Goal: Task Accomplishment & Management: Use online tool/utility

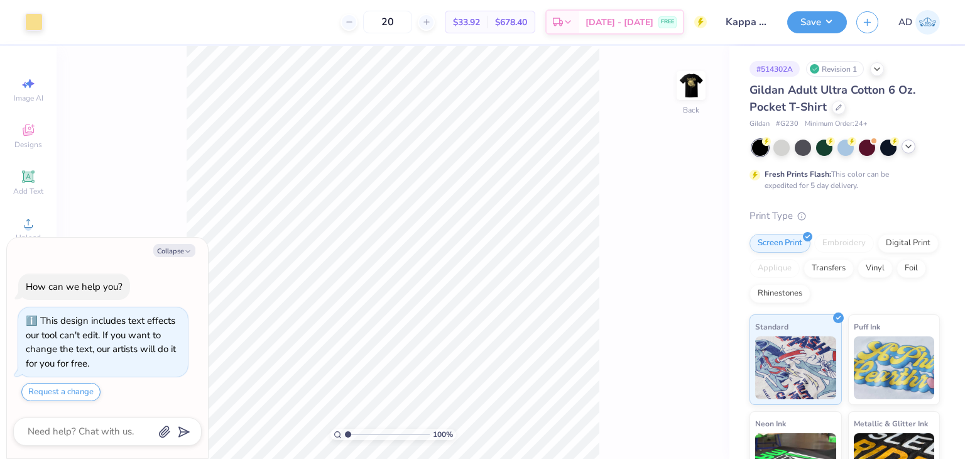
click at [910, 146] on polyline at bounding box center [908, 146] width 5 height 3
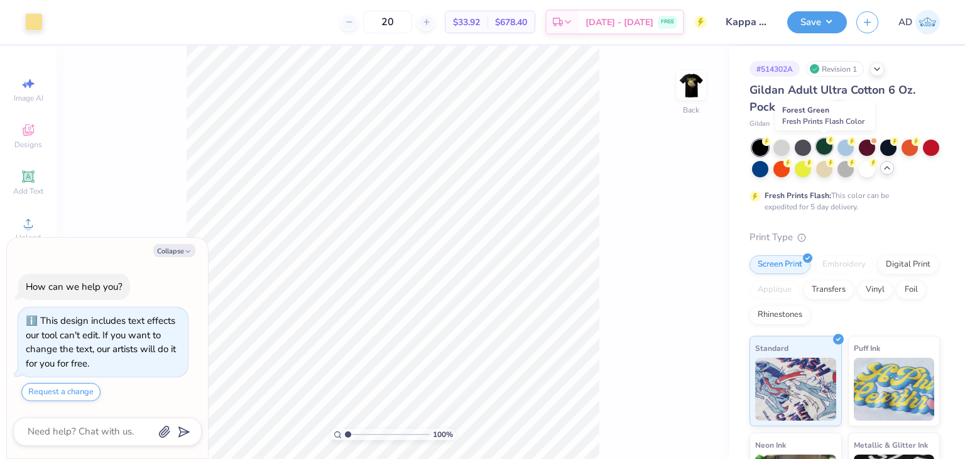
click at [824, 146] on div at bounding box center [824, 146] width 16 height 16
click at [690, 79] on img at bounding box center [691, 85] width 50 height 50
click at [822, 20] on button "Save" at bounding box center [817, 20] width 60 height 22
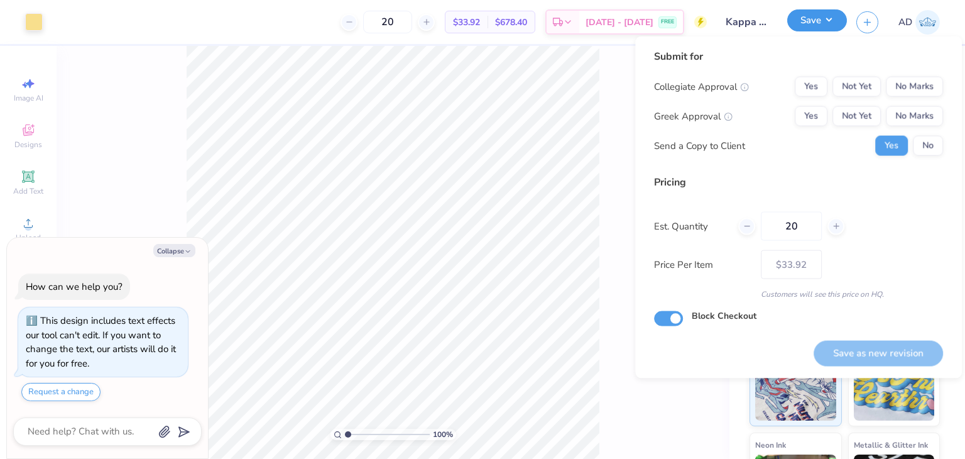
type textarea "x"
click at [908, 92] on button "No Marks" at bounding box center [914, 87] width 57 height 20
click at [908, 116] on button "No Marks" at bounding box center [914, 116] width 57 height 20
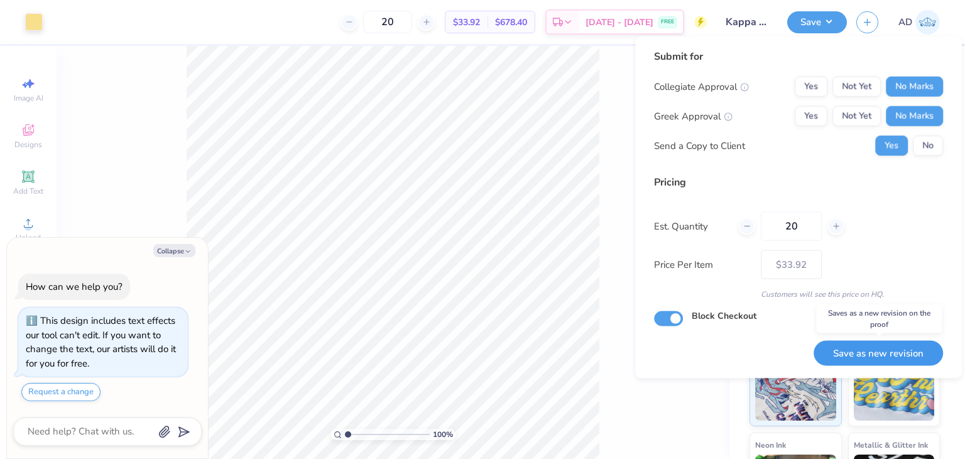
click at [877, 355] on button "Save as new revision" at bounding box center [878, 353] width 129 height 26
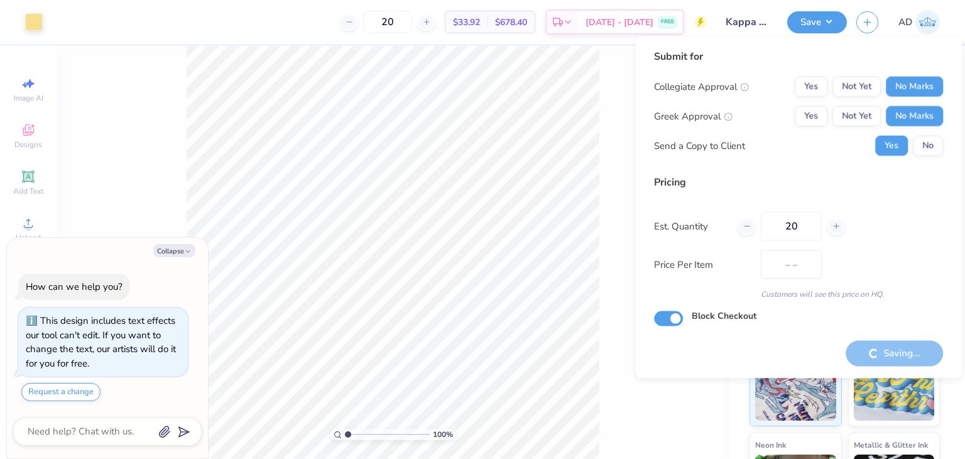
type input "$33.92"
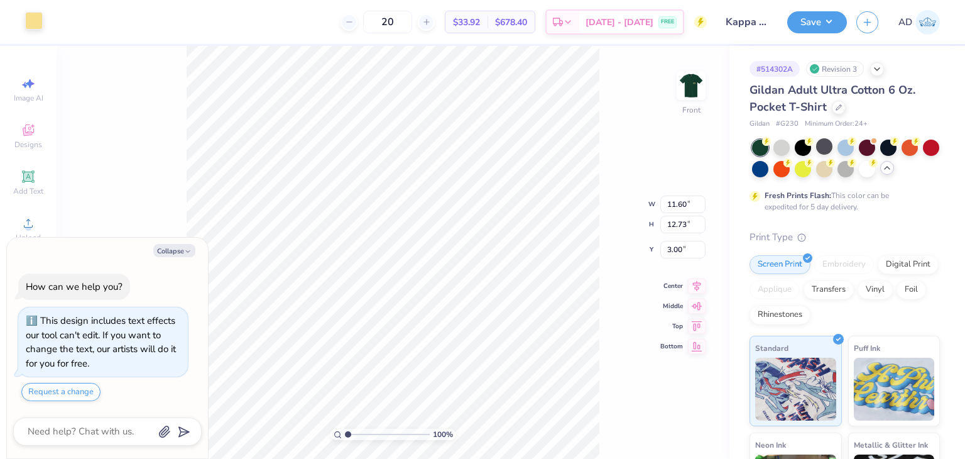
click at [32, 18] on div at bounding box center [34, 21] width 18 height 18
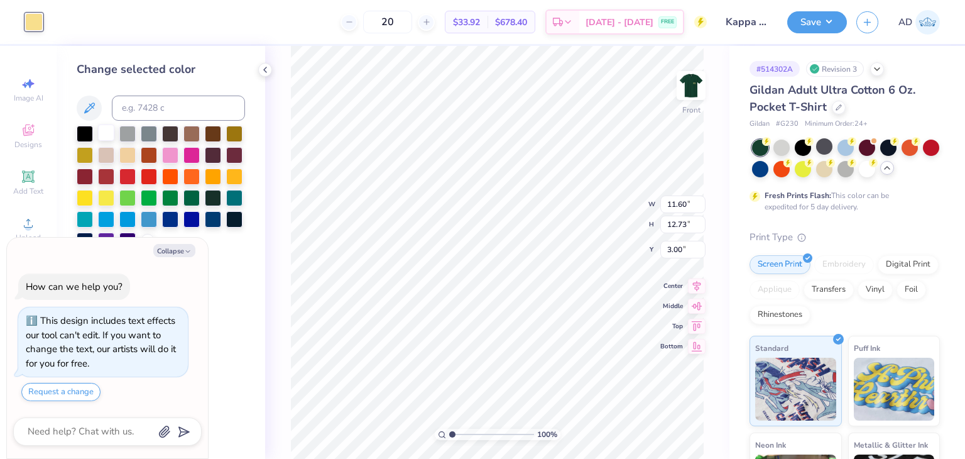
click at [111, 133] on div at bounding box center [106, 132] width 16 height 16
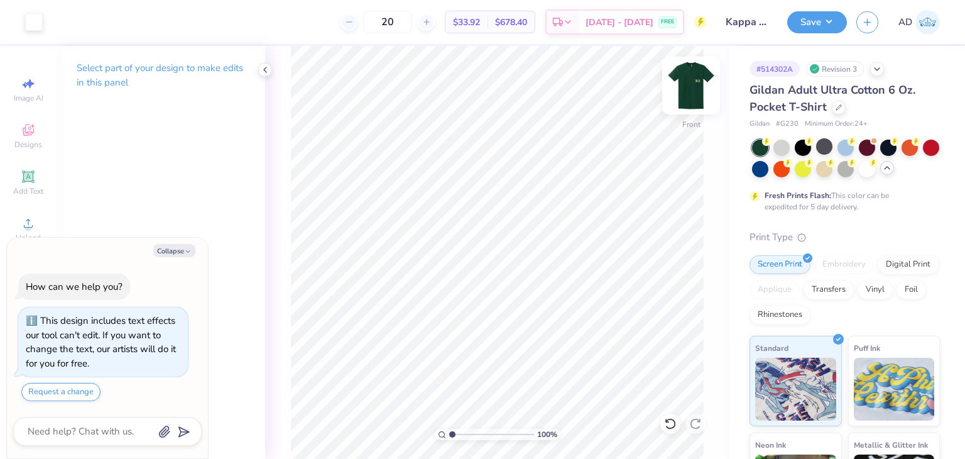
click at [699, 82] on img at bounding box center [691, 85] width 50 height 50
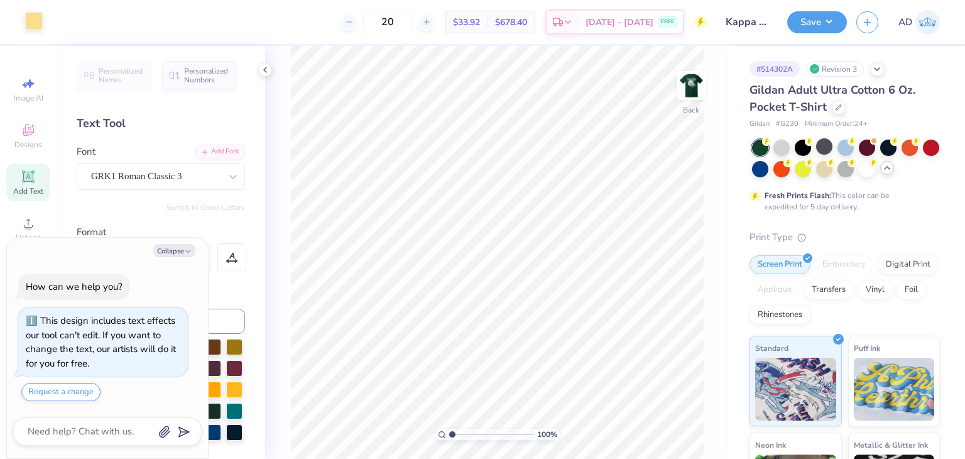
click at [43, 19] on div at bounding box center [34, 21] width 18 height 18
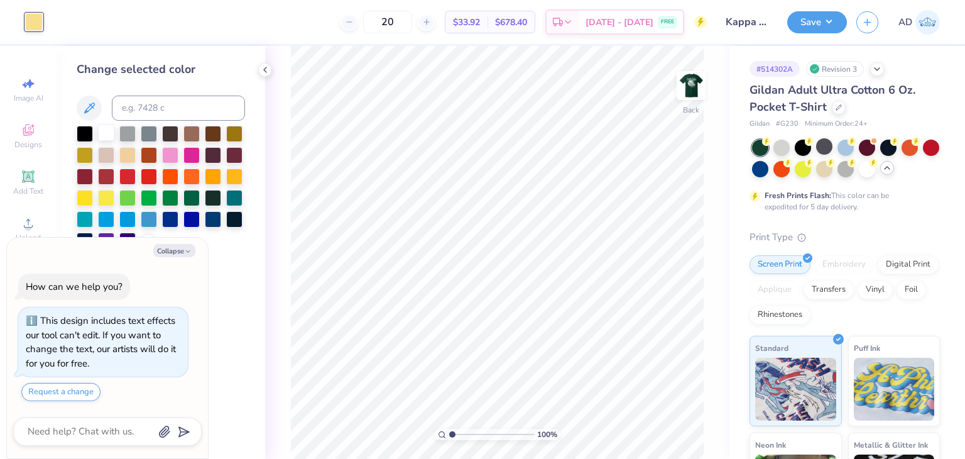
click at [99, 133] on div at bounding box center [106, 132] width 16 height 16
click at [287, 80] on div "100 % Back" at bounding box center [497, 252] width 464 height 413
click at [832, 22] on button "Save" at bounding box center [817, 20] width 60 height 22
type textarea "x"
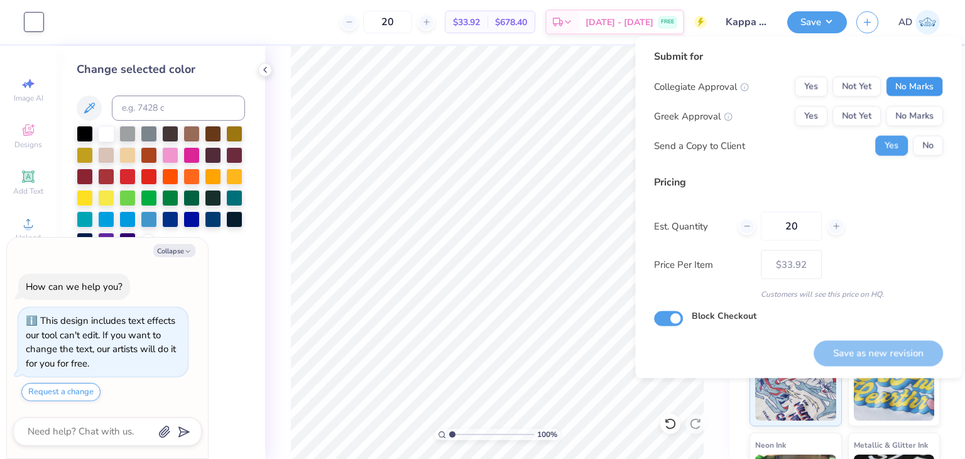
click at [903, 81] on button "No Marks" at bounding box center [914, 87] width 57 height 20
click at [901, 117] on button "No Marks" at bounding box center [914, 116] width 57 height 20
click at [838, 340] on button "Save as new revision" at bounding box center [878, 353] width 129 height 26
type input "$33.92"
type textarea "x"
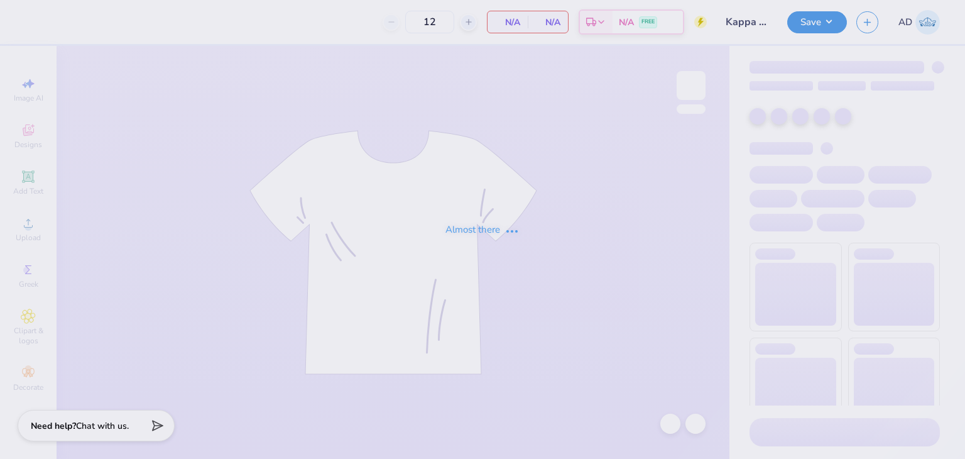
type input "Kappa Delta Homecoming shirt"
type input "20"
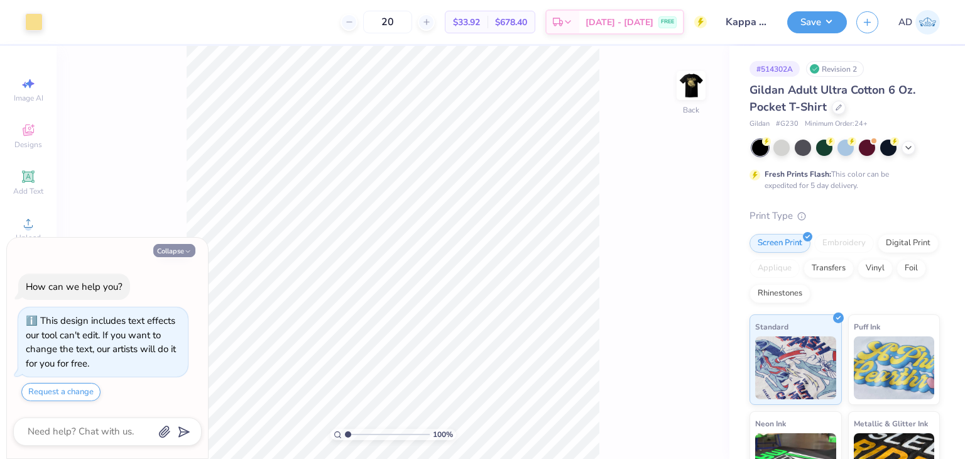
click at [168, 245] on button "Collapse" at bounding box center [174, 250] width 42 height 13
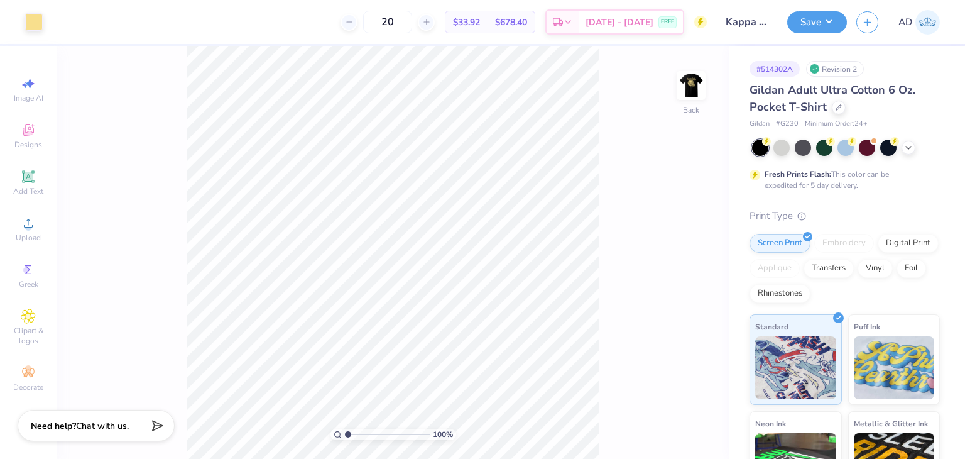
type textarea "x"
click at [847, 146] on div at bounding box center [845, 146] width 16 height 16
click at [685, 85] on img at bounding box center [691, 85] width 50 height 50
click at [685, 85] on img at bounding box center [691, 85] width 25 height 25
click at [794, 25] on button "Save" at bounding box center [817, 20] width 60 height 22
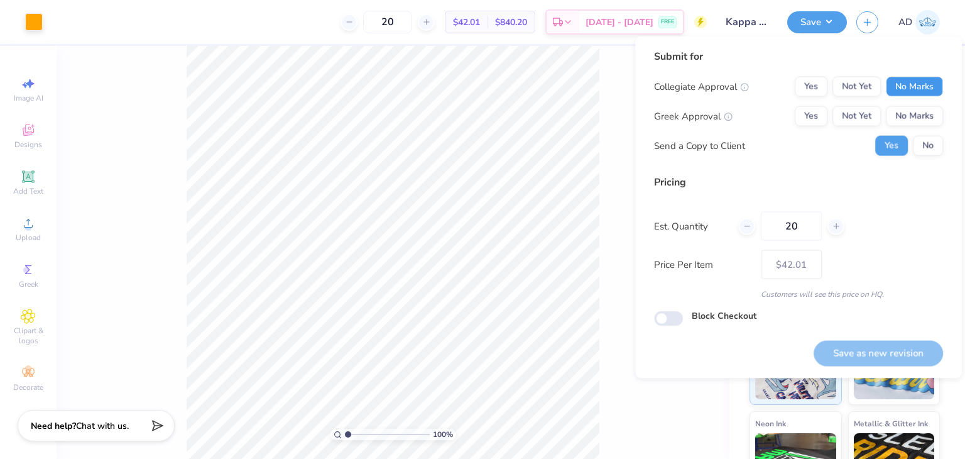
click at [892, 84] on button "No Marks" at bounding box center [914, 87] width 57 height 20
click at [902, 120] on button "No Marks" at bounding box center [914, 116] width 57 height 20
click at [599, 142] on div "100 % Back" at bounding box center [393, 252] width 673 height 413
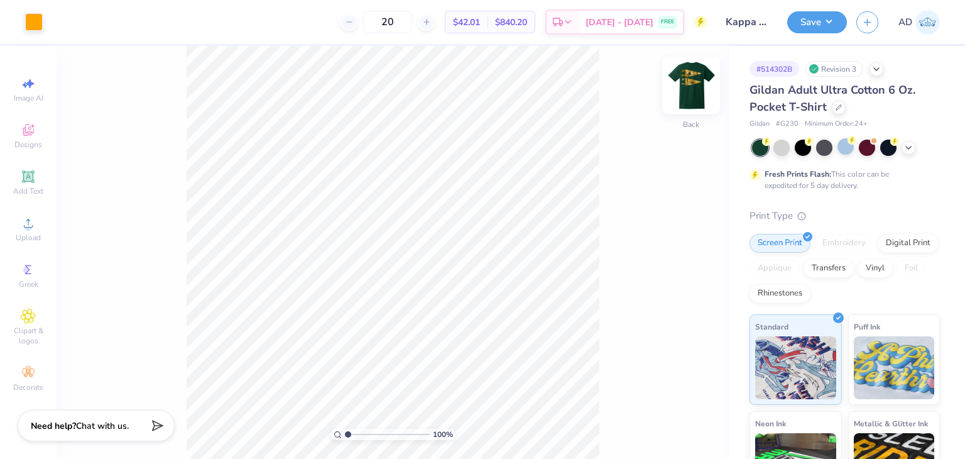
click at [683, 87] on img at bounding box center [691, 85] width 50 height 50
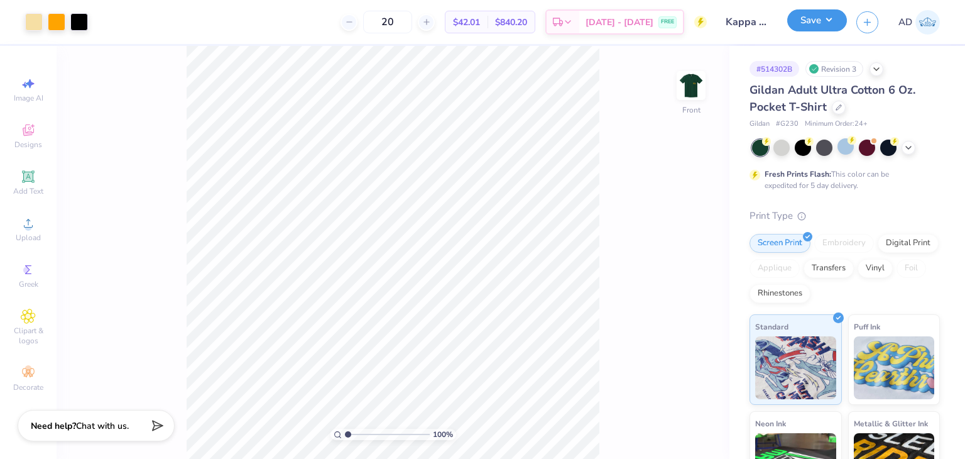
click at [807, 24] on button "Save" at bounding box center [817, 20] width 60 height 22
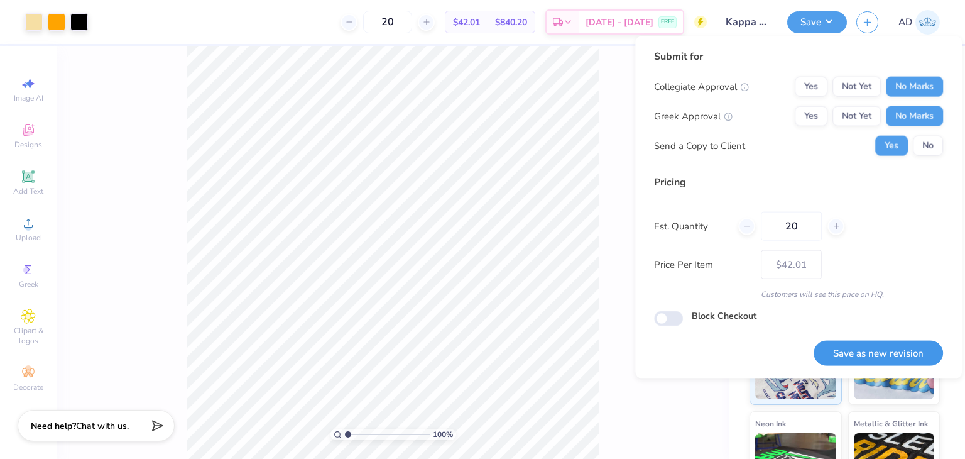
click at [875, 352] on button "Save as new revision" at bounding box center [878, 353] width 129 height 26
type input "$42.01"
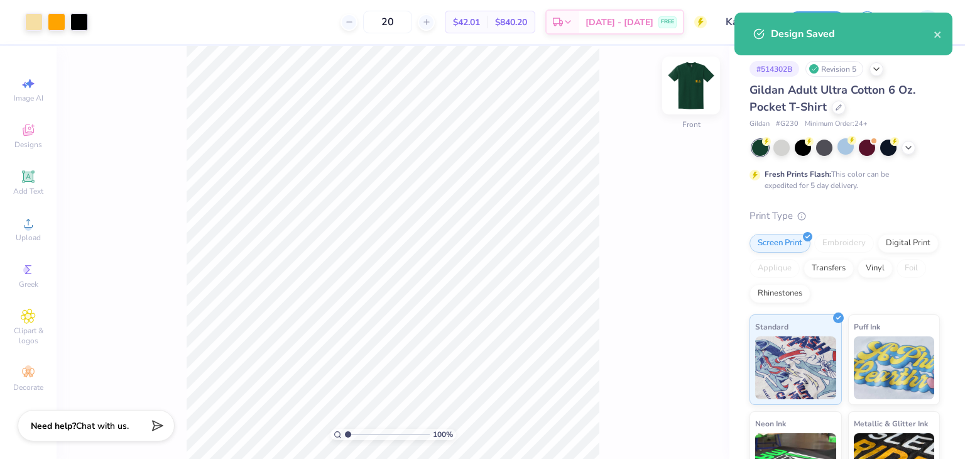
click at [699, 85] on img at bounding box center [691, 85] width 50 height 50
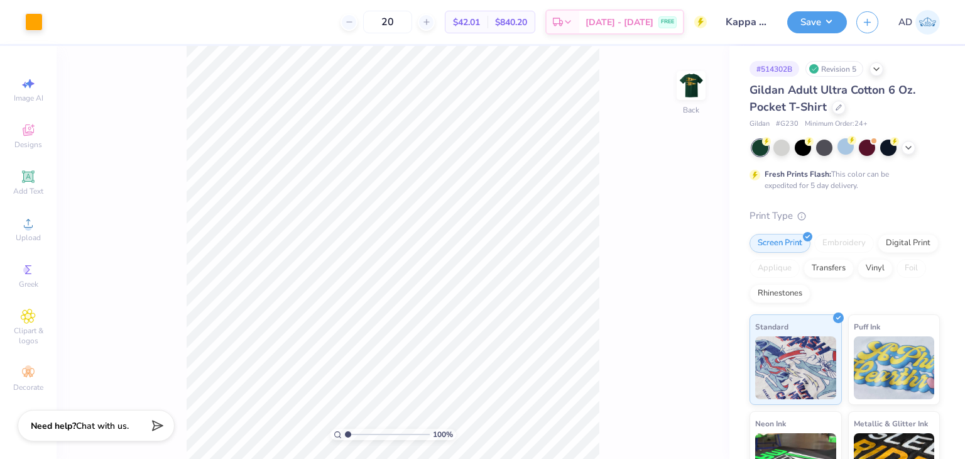
click at [699, 85] on img at bounding box center [691, 85] width 25 height 25
click at [34, 15] on div at bounding box center [34, 21] width 18 height 18
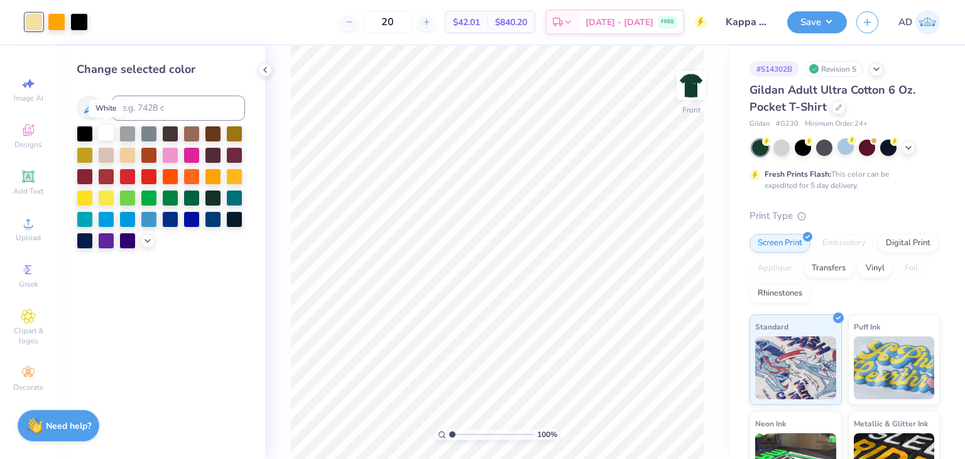
click at [111, 133] on div at bounding box center [106, 132] width 16 height 16
click at [669, 419] on icon at bounding box center [670, 423] width 11 height 11
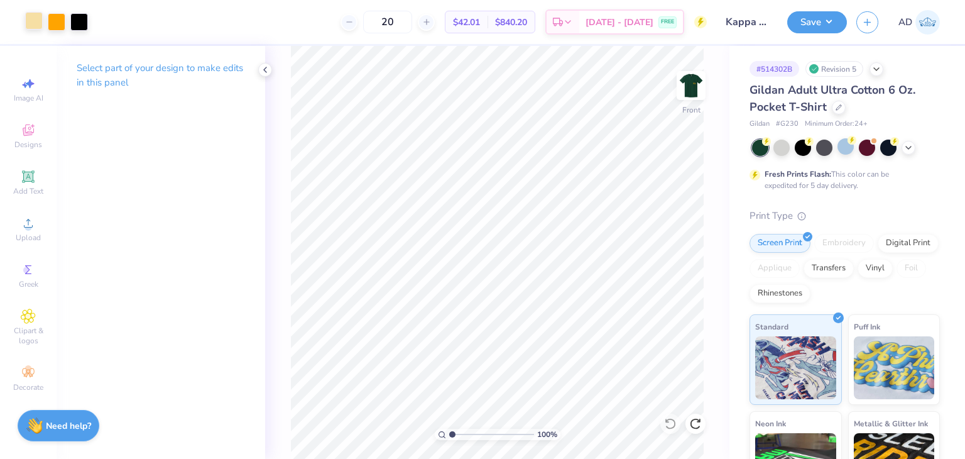
click at [43, 14] on div at bounding box center [34, 21] width 18 height 18
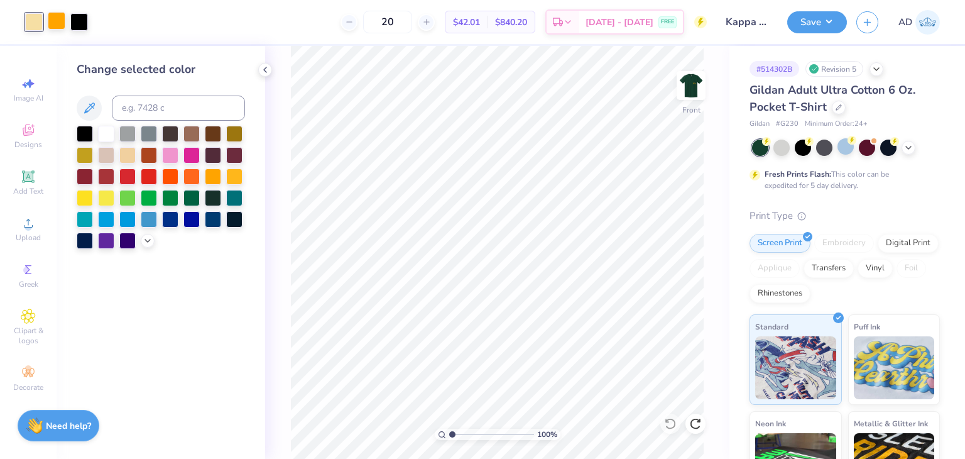
click at [59, 24] on div at bounding box center [57, 21] width 18 height 18
click at [105, 130] on div at bounding box center [106, 132] width 16 height 16
click at [684, 94] on img at bounding box center [691, 85] width 50 height 50
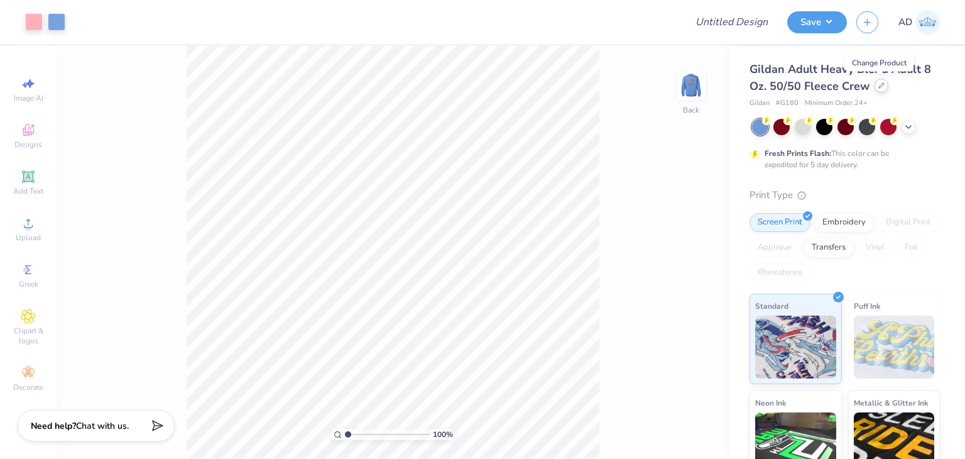
click at [882, 85] on icon at bounding box center [881, 85] width 6 height 6
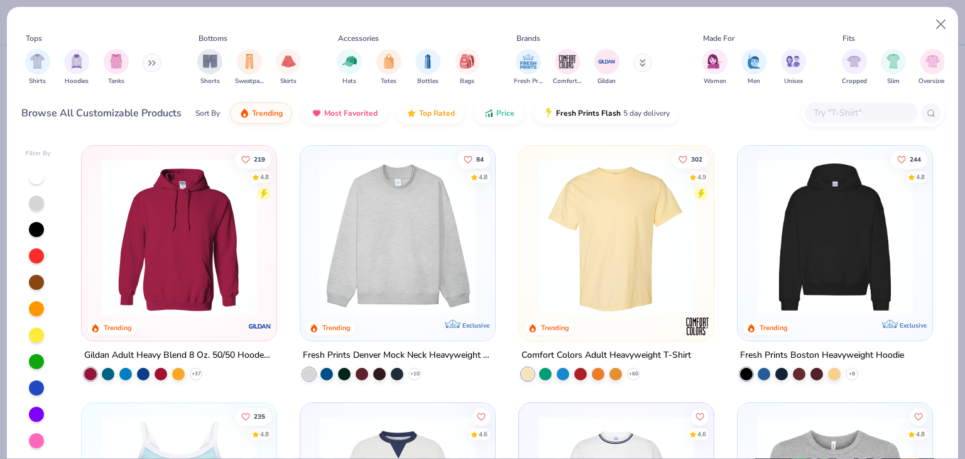
click at [866, 117] on input "text" at bounding box center [860, 113] width 97 height 14
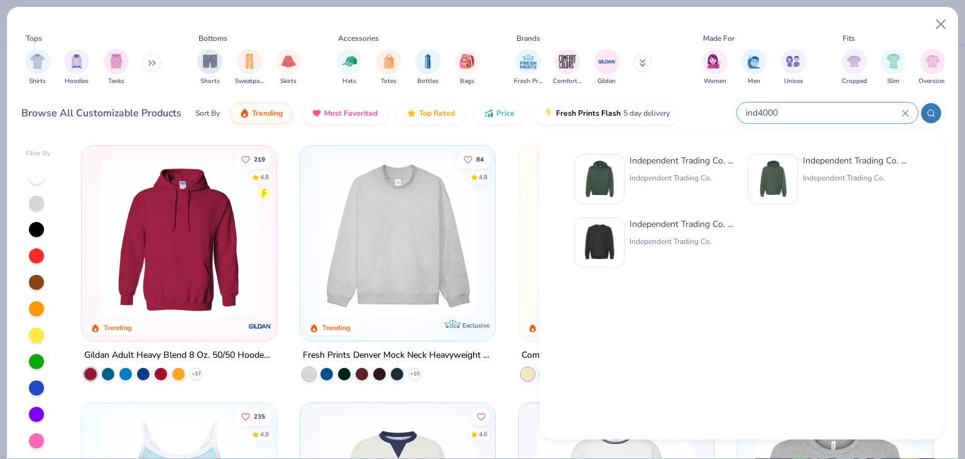
type input "ind4000"
click at [688, 156] on div "Independent Trading Co. Hooded Sweatshirt" at bounding box center [683, 160] width 106 height 13
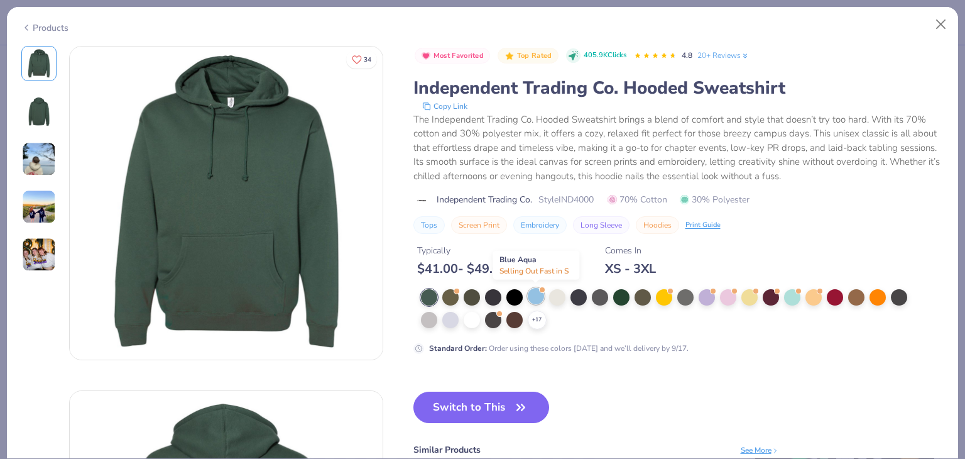
click at [542, 293] on div at bounding box center [536, 296] width 16 height 16
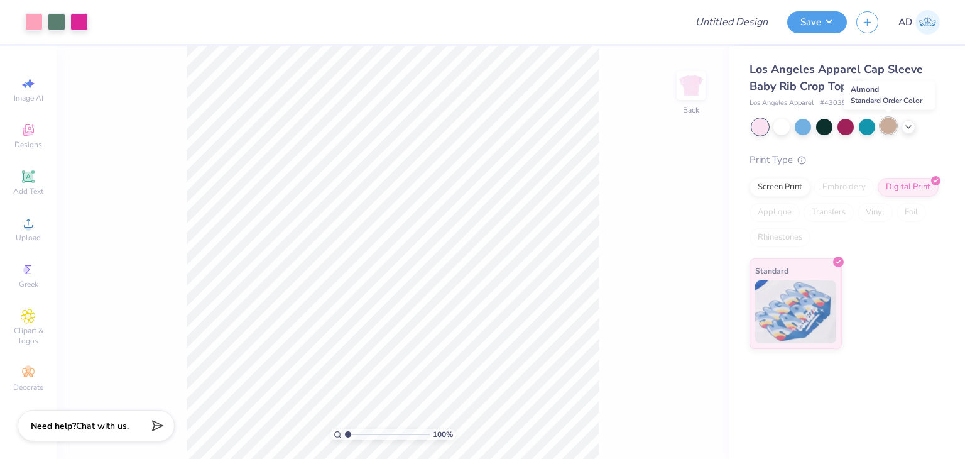
click at [885, 121] on div at bounding box center [888, 125] width 16 height 16
click at [908, 121] on icon at bounding box center [908, 126] width 10 height 10
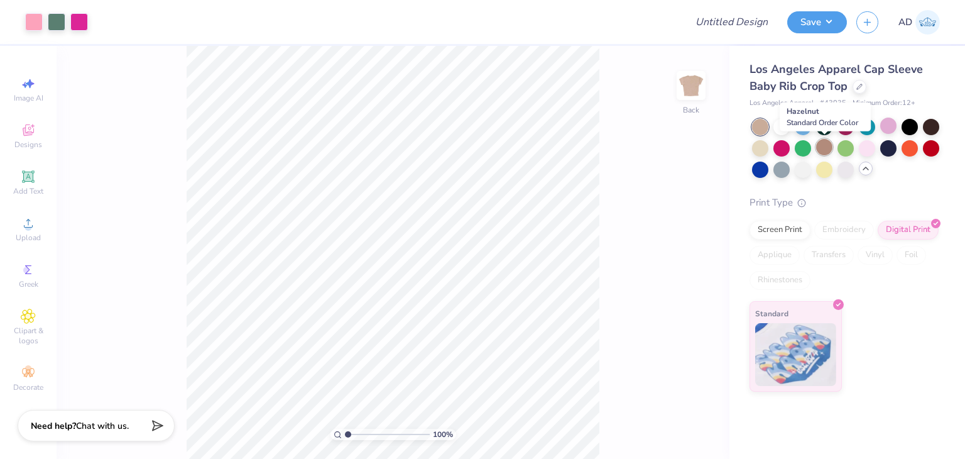
click at [827, 150] on div at bounding box center [824, 147] width 16 height 16
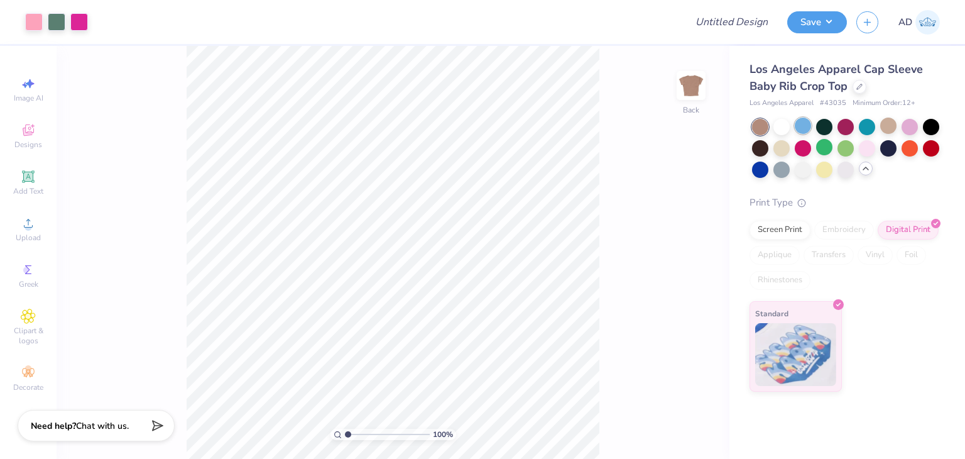
click at [802, 117] on div at bounding box center [803, 125] width 16 height 16
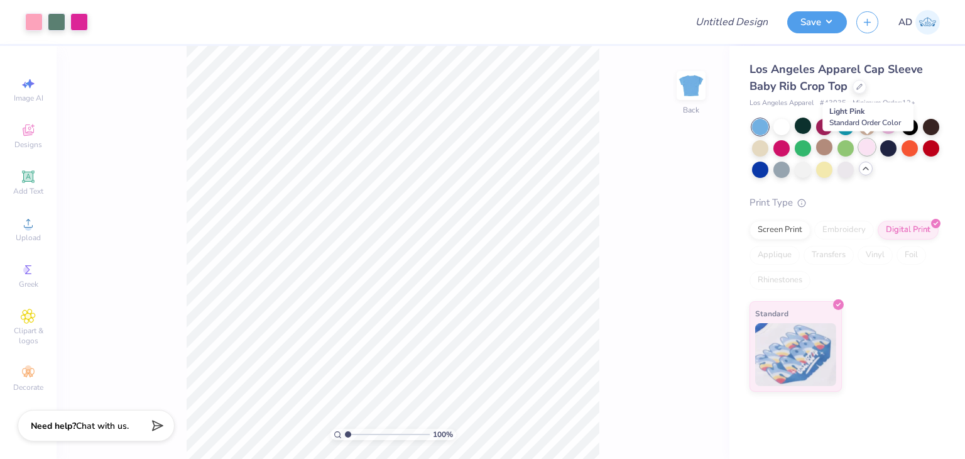
click at [866, 151] on div at bounding box center [867, 147] width 16 height 16
